Goal: Task Accomplishment & Management: Manage account settings

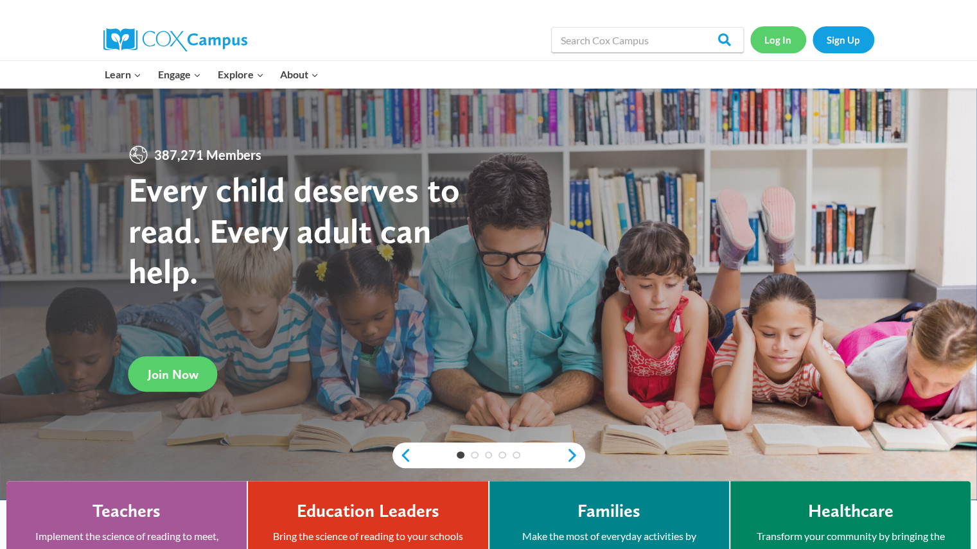
click at [769, 37] on link "Log In" at bounding box center [778, 39] width 56 height 26
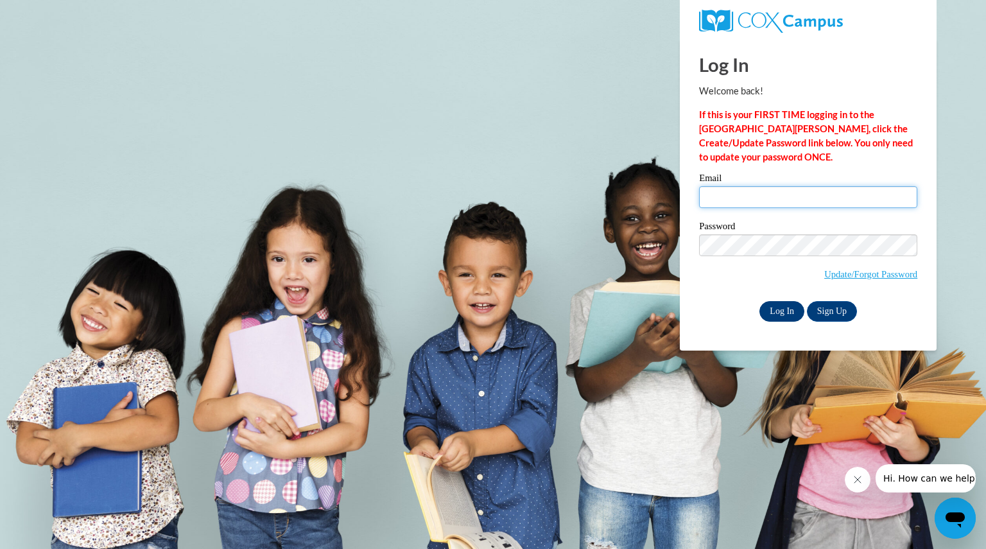
type input "[EMAIL_ADDRESS][DOMAIN_NAME]"
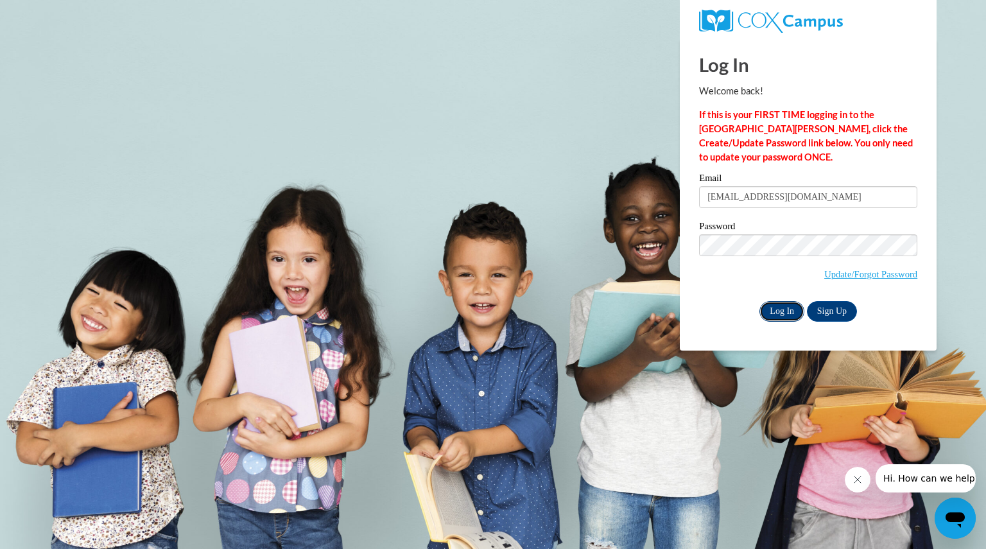
click at [779, 311] on input "Log In" at bounding box center [782, 311] width 45 height 21
